Goal: Book appointment/travel/reservation

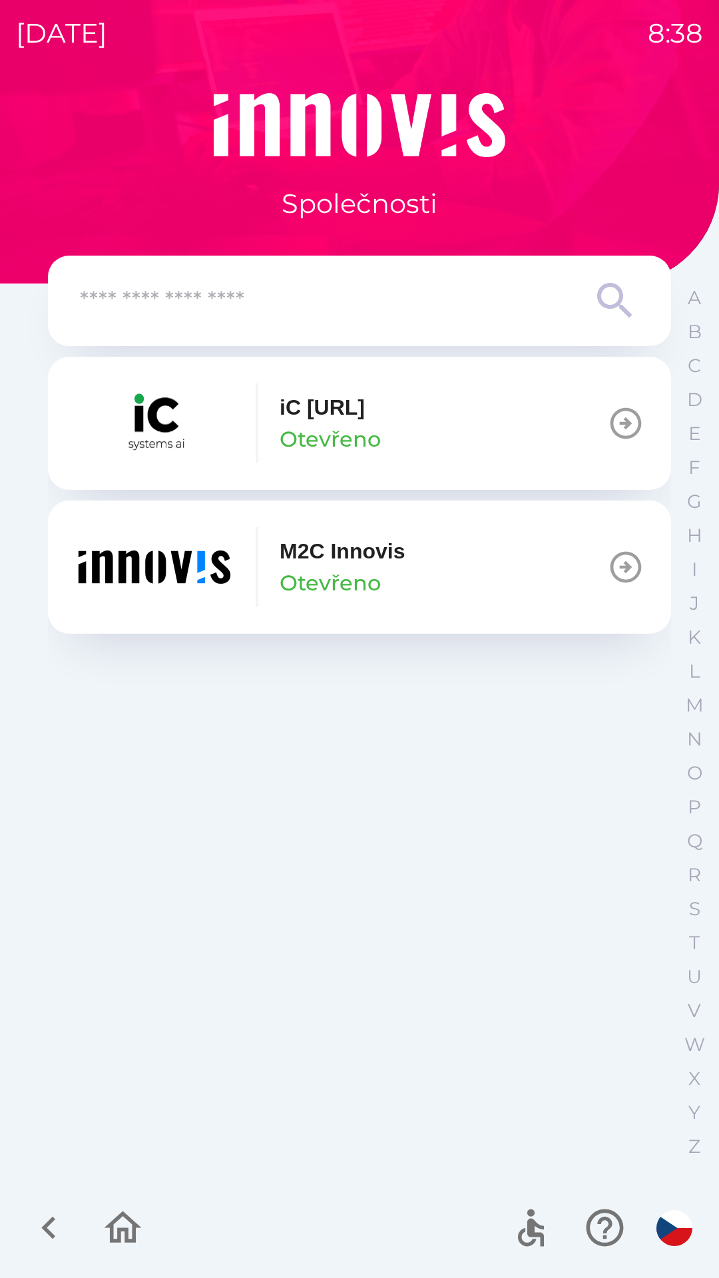
click at [393, 559] on p "M2C Innovis" at bounding box center [342, 551] width 125 height 32
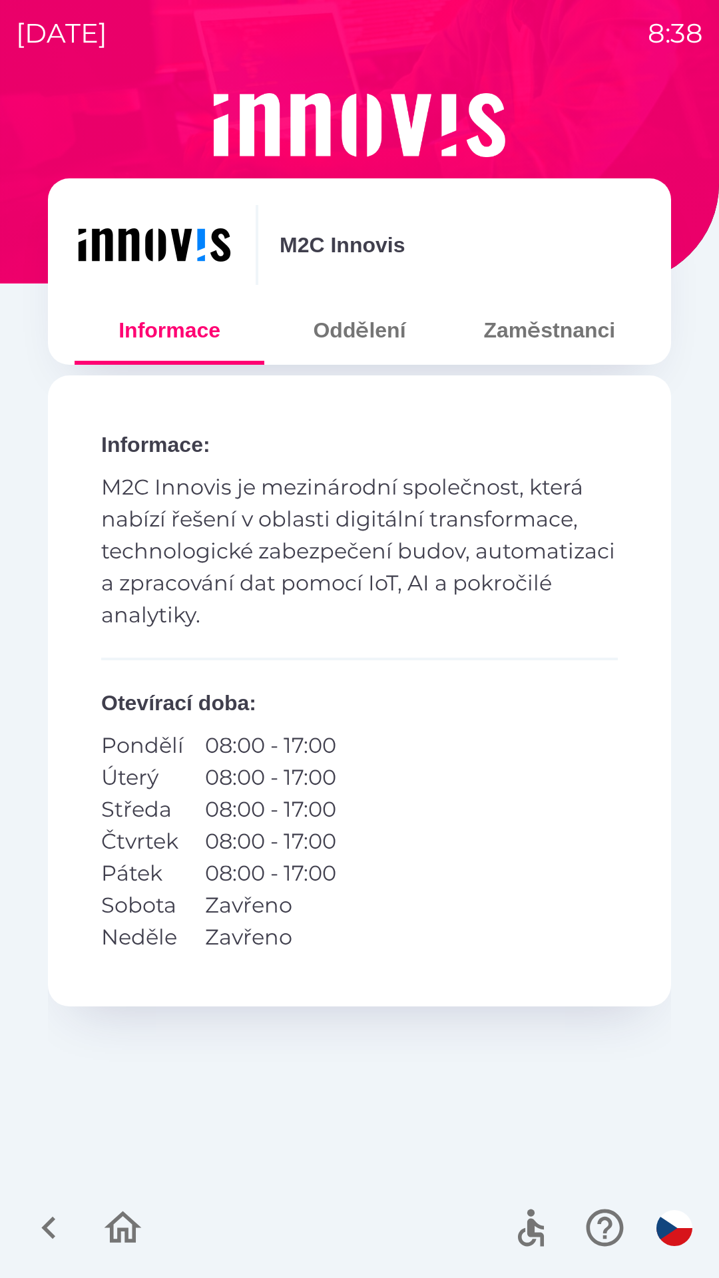
click at [551, 338] on button "Zaměstnanci" at bounding box center [550, 330] width 190 height 48
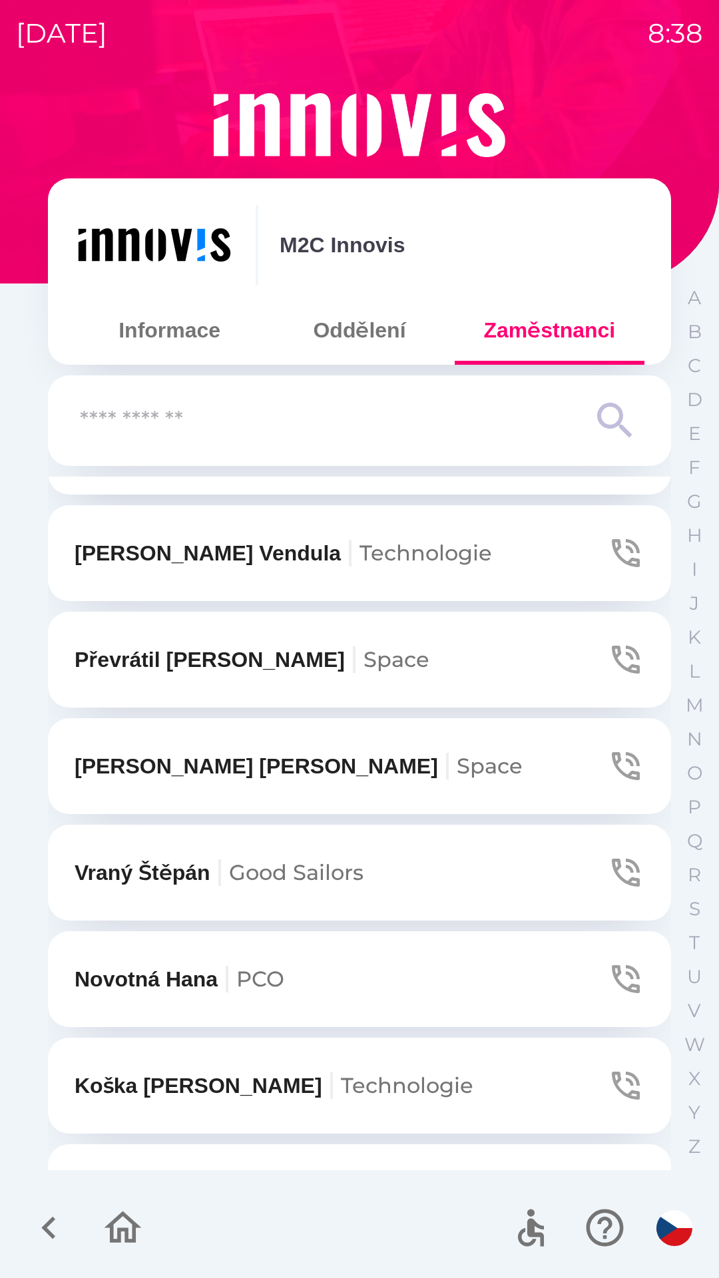
scroll to position [1324, 0]
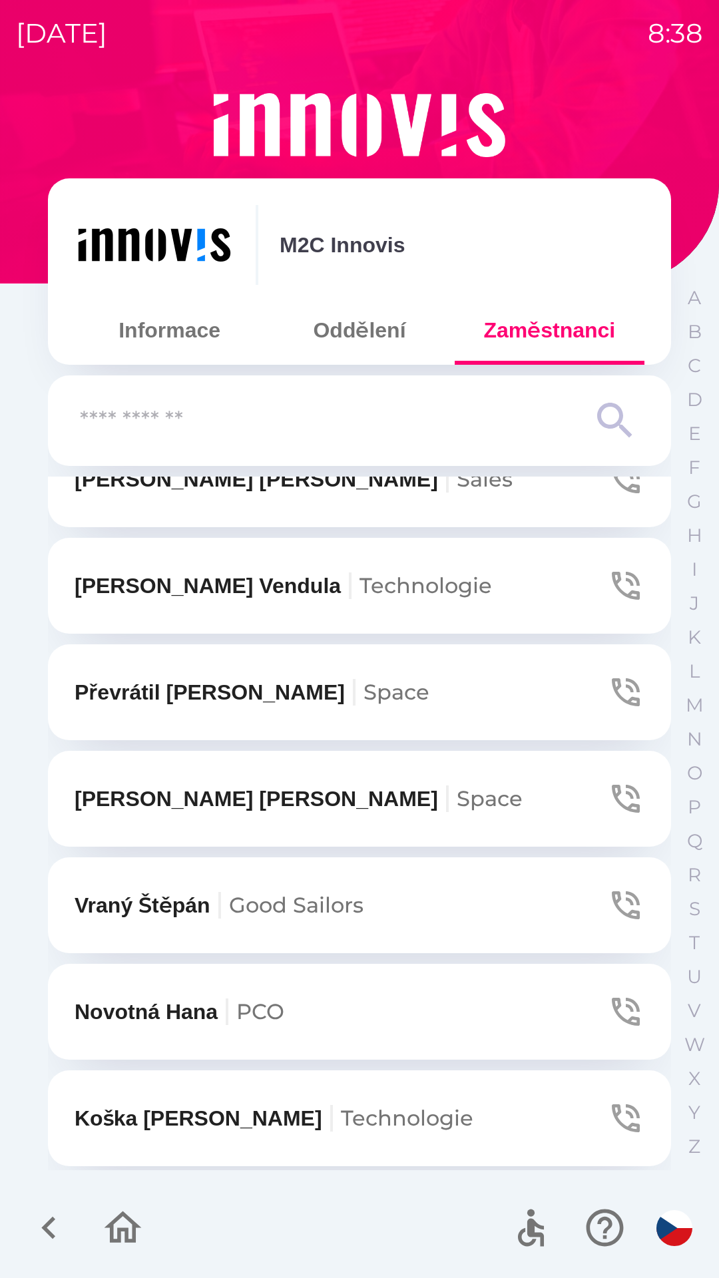
click at [354, 784] on button "[PERSON_NAME]" at bounding box center [359, 799] width 623 height 96
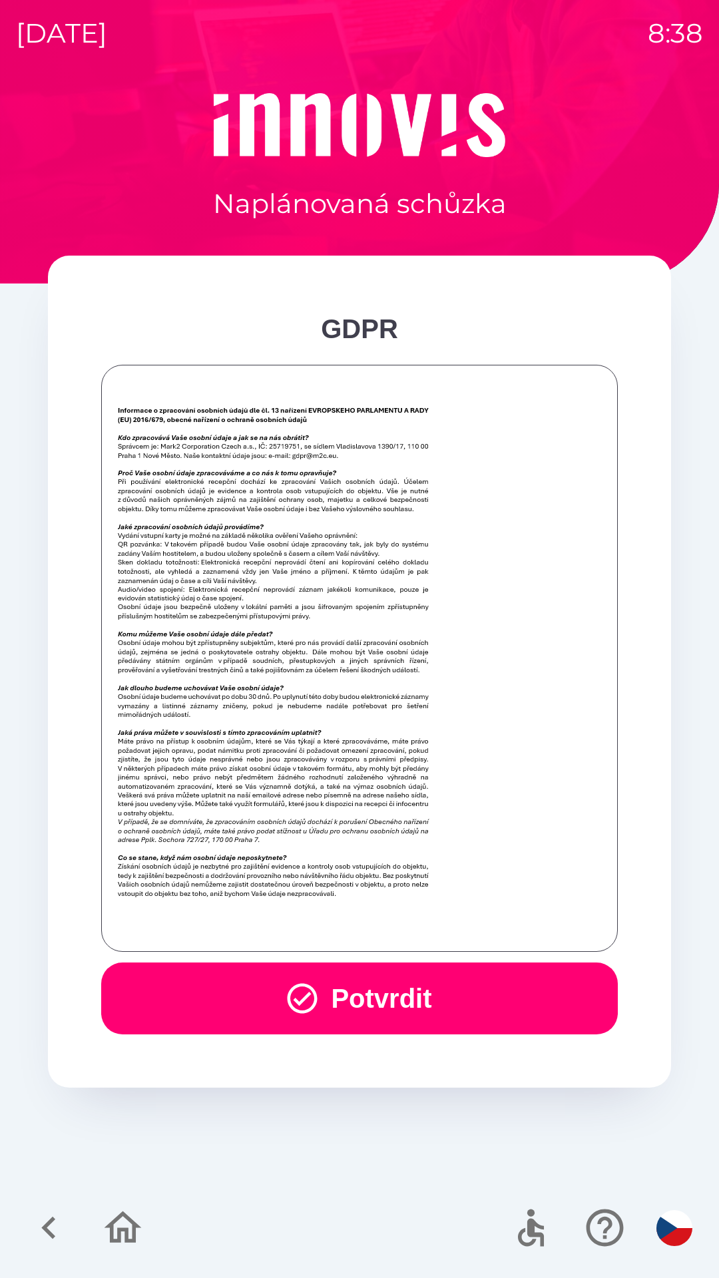
click at [473, 983] on button "Potvrdit" at bounding box center [359, 999] width 517 height 72
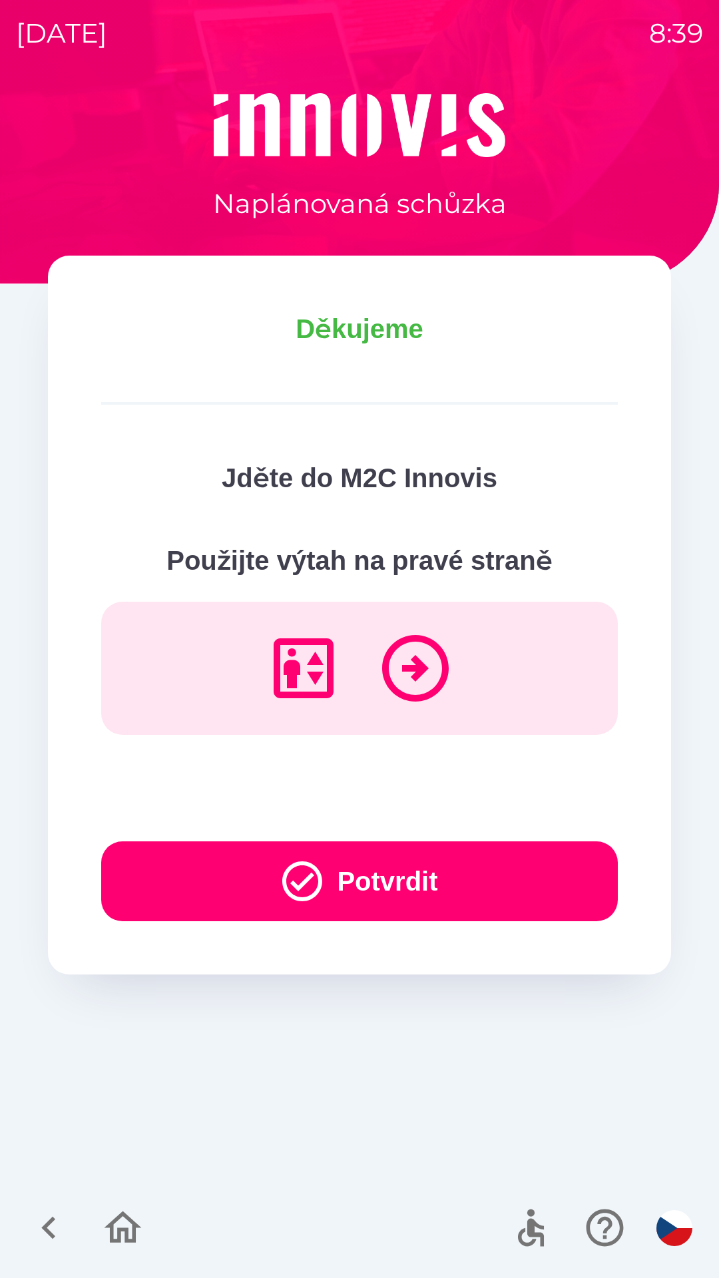
click at [556, 886] on button "Potvrdit" at bounding box center [359, 882] width 517 height 80
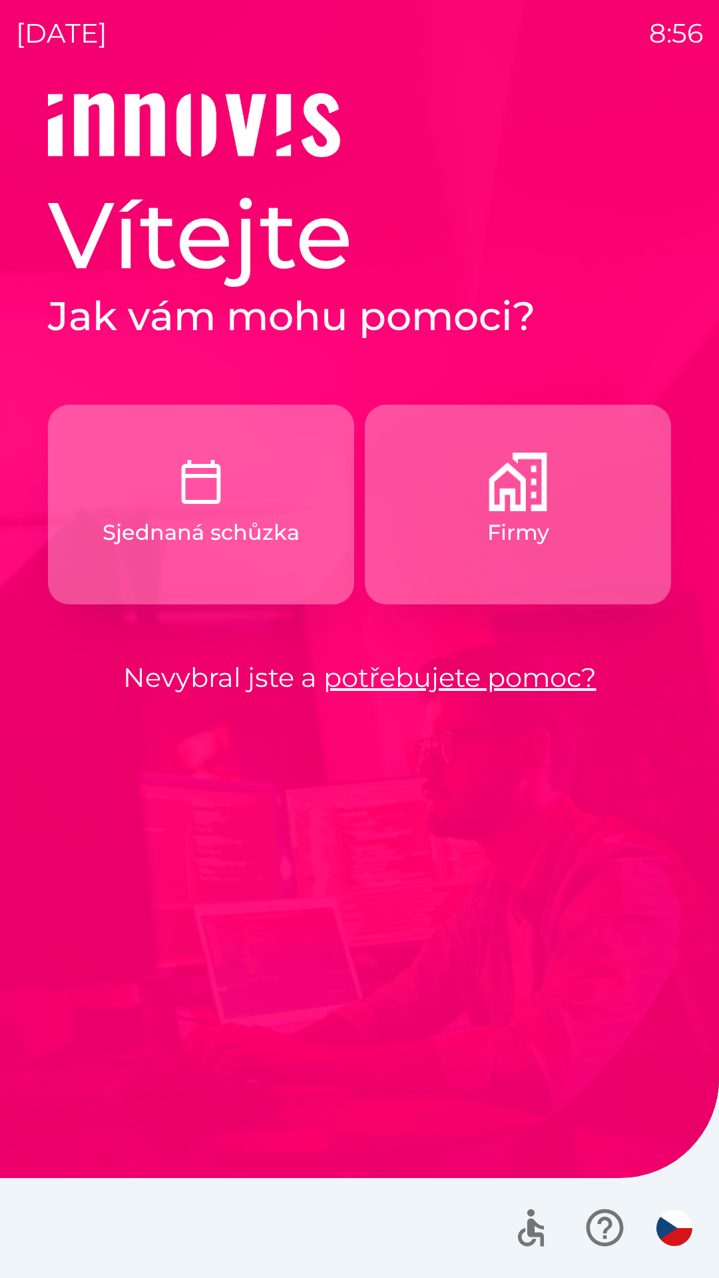
click at [523, 547] on p "Firmy" at bounding box center [518, 533] width 62 height 32
